Goal: Task Accomplishment & Management: Complete application form

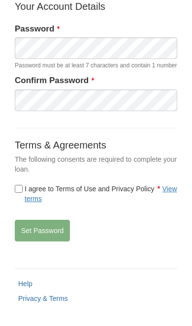
scroll to position [89, 0]
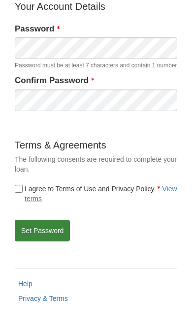
click at [50, 238] on button "Set Password" at bounding box center [42, 231] width 55 height 22
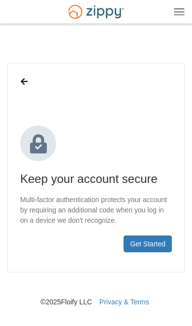
click at [155, 241] on button "Get Started" at bounding box center [147, 243] width 48 height 17
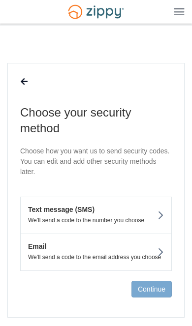
click at [72, 210] on em "Text message (SMS)" at bounding box center [58, 209] width 74 height 10
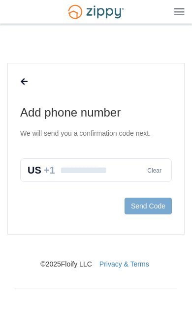
click at [92, 167] on input "text" at bounding box center [95, 170] width 151 height 24
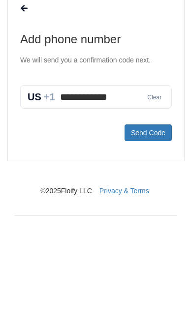
type input "**********"
click at [158, 197] on button "Send Code" at bounding box center [147, 205] width 47 height 17
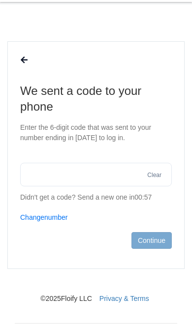
click at [70, 178] on input "text" at bounding box center [95, 175] width 151 height 24
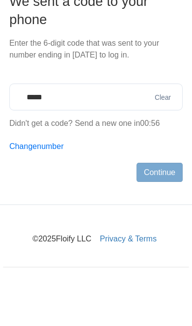
type input "******"
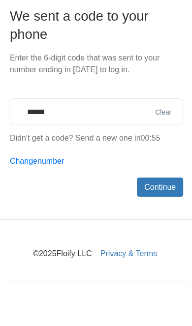
click at [146, 196] on button "Continue" at bounding box center [151, 204] width 40 height 17
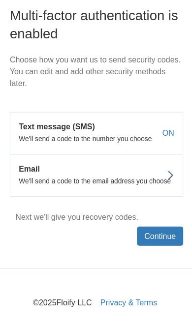
click at [137, 239] on button "Continue" at bounding box center [151, 247] width 40 height 17
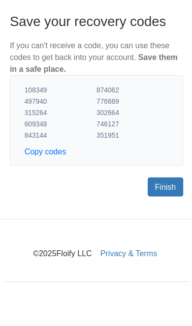
click at [149, 195] on link "Finish" at bounding box center [155, 203] width 31 height 17
